Goal: Transaction & Acquisition: Purchase product/service

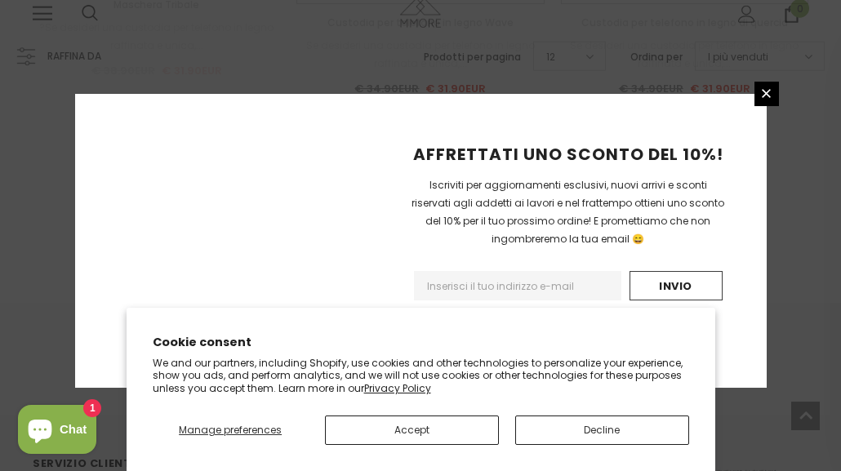
scroll to position [1968, 0]
